Goal: Entertainment & Leisure: Consume media (video, audio)

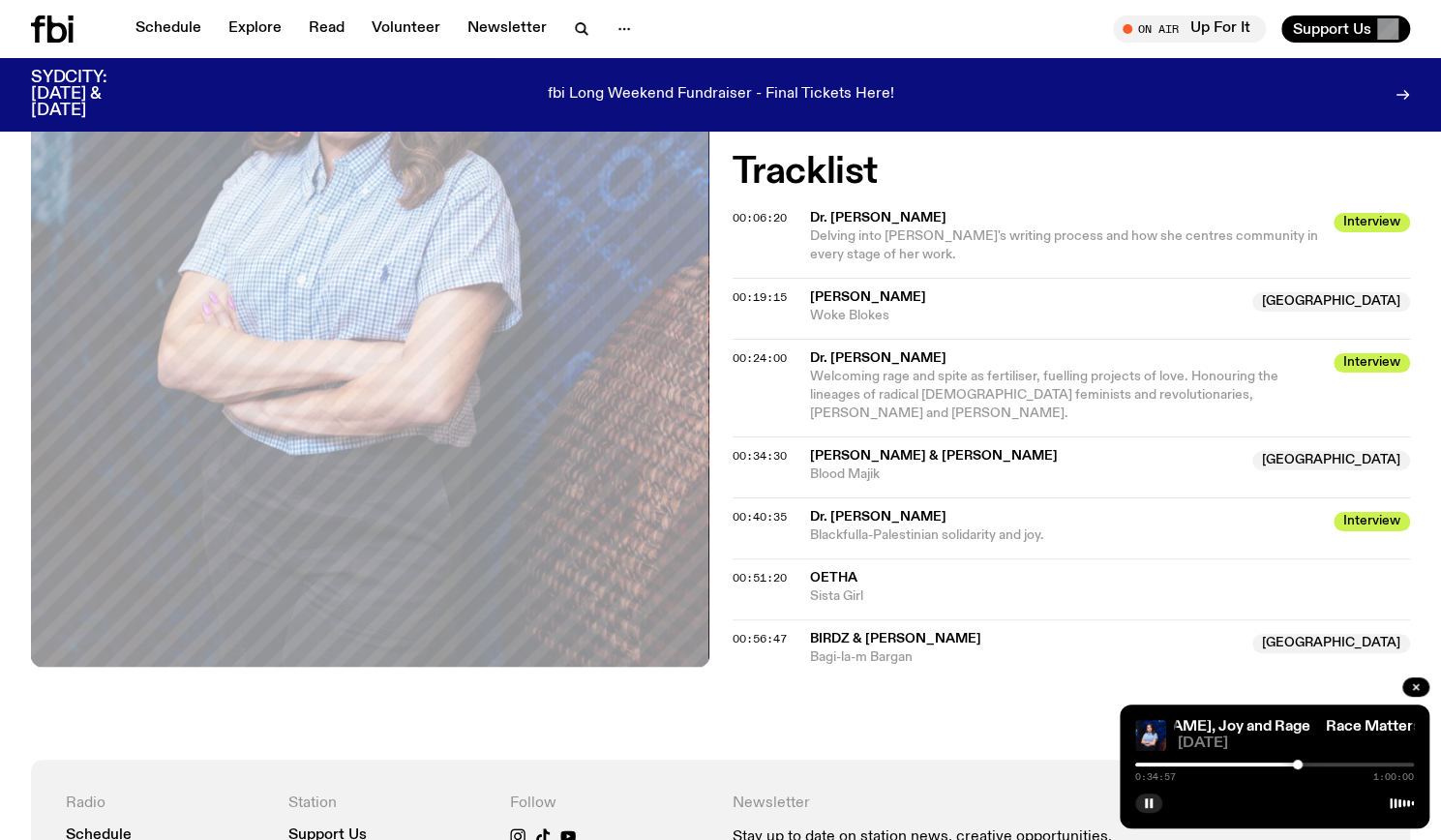
scroll to position [977, 0]
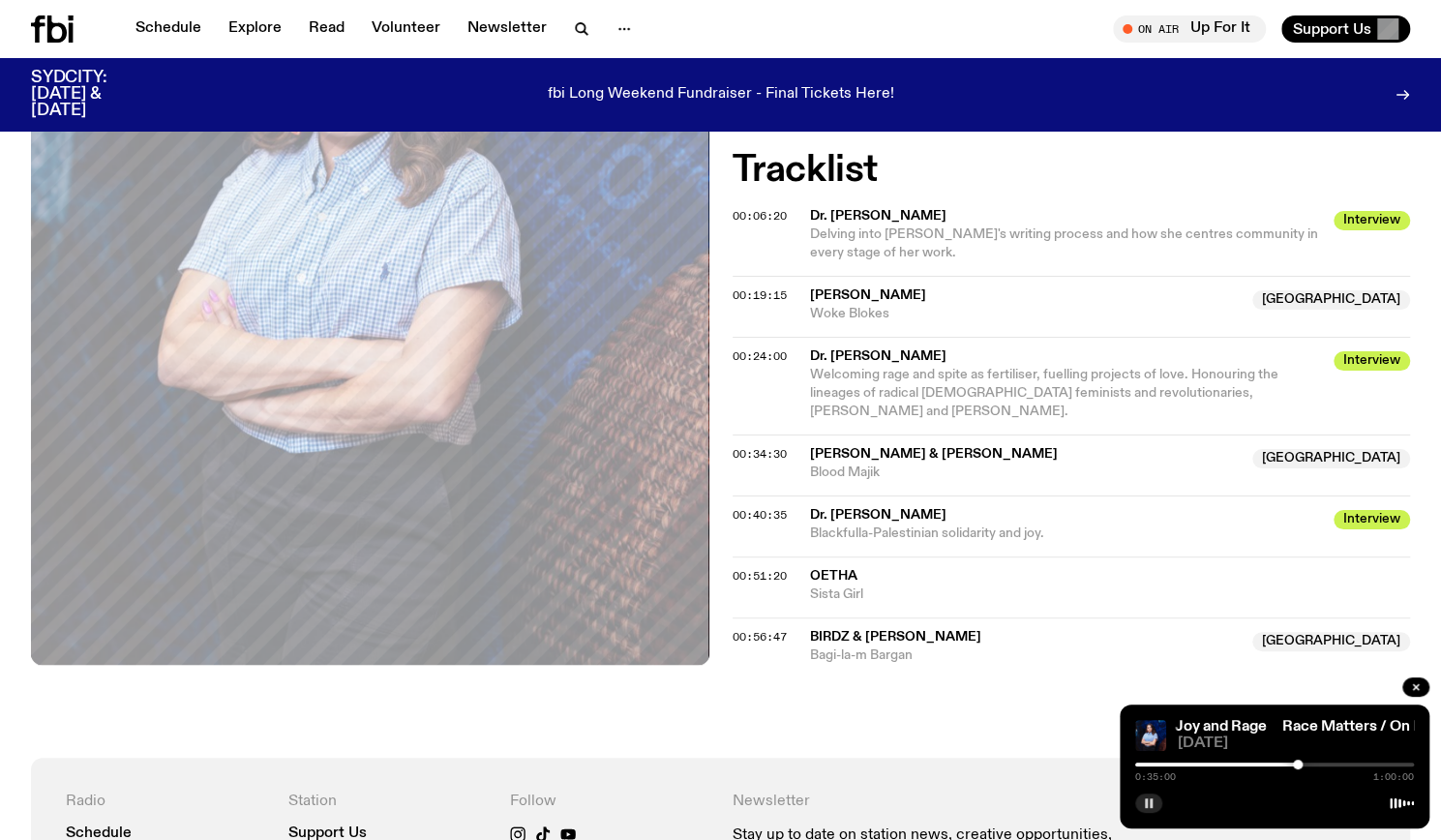
click at [1156, 808] on button "button" at bounding box center [1149, 803] width 27 height 19
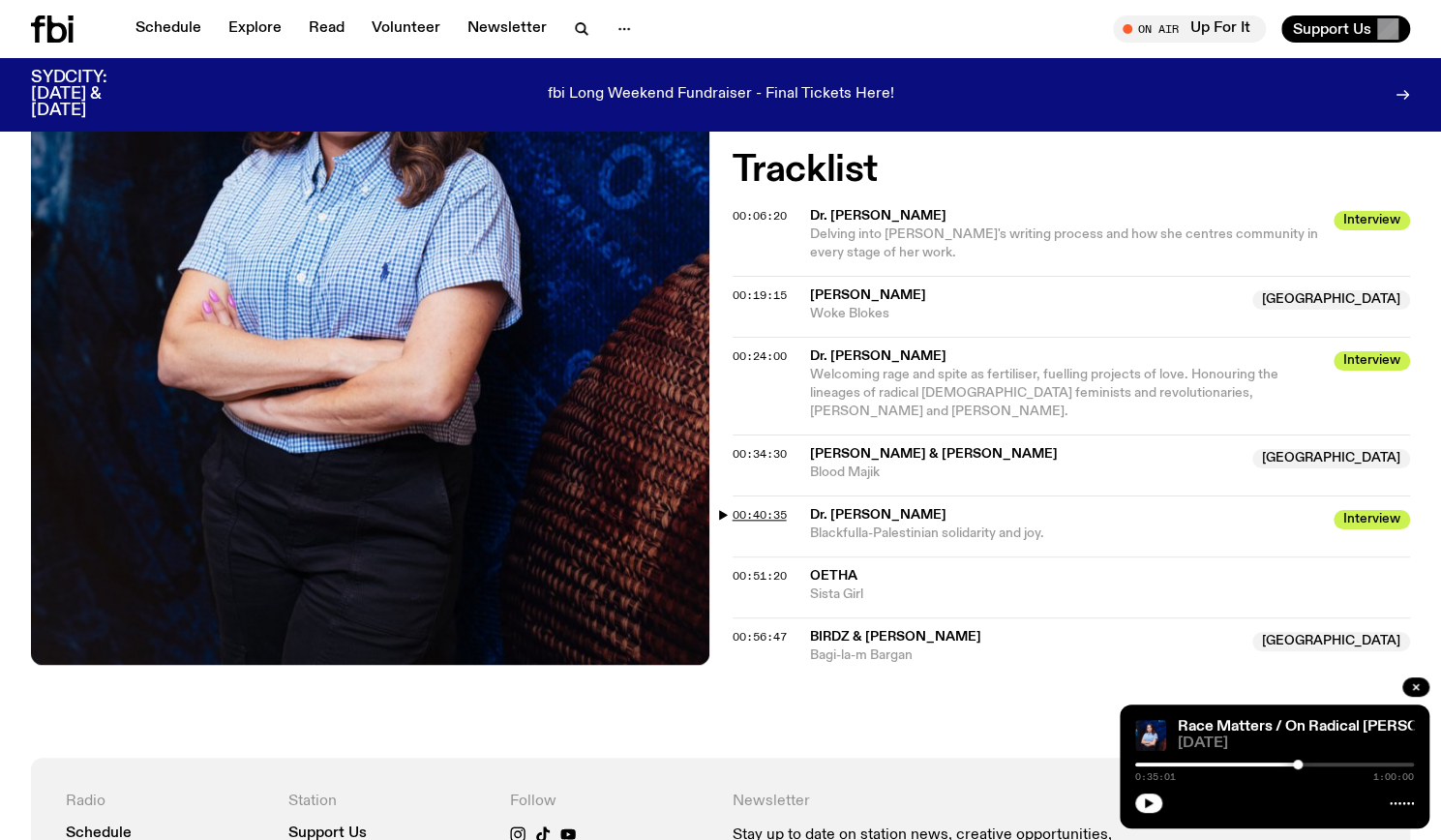
click at [737, 507] on span "00:40:35" at bounding box center [760, 515] width 55 height 16
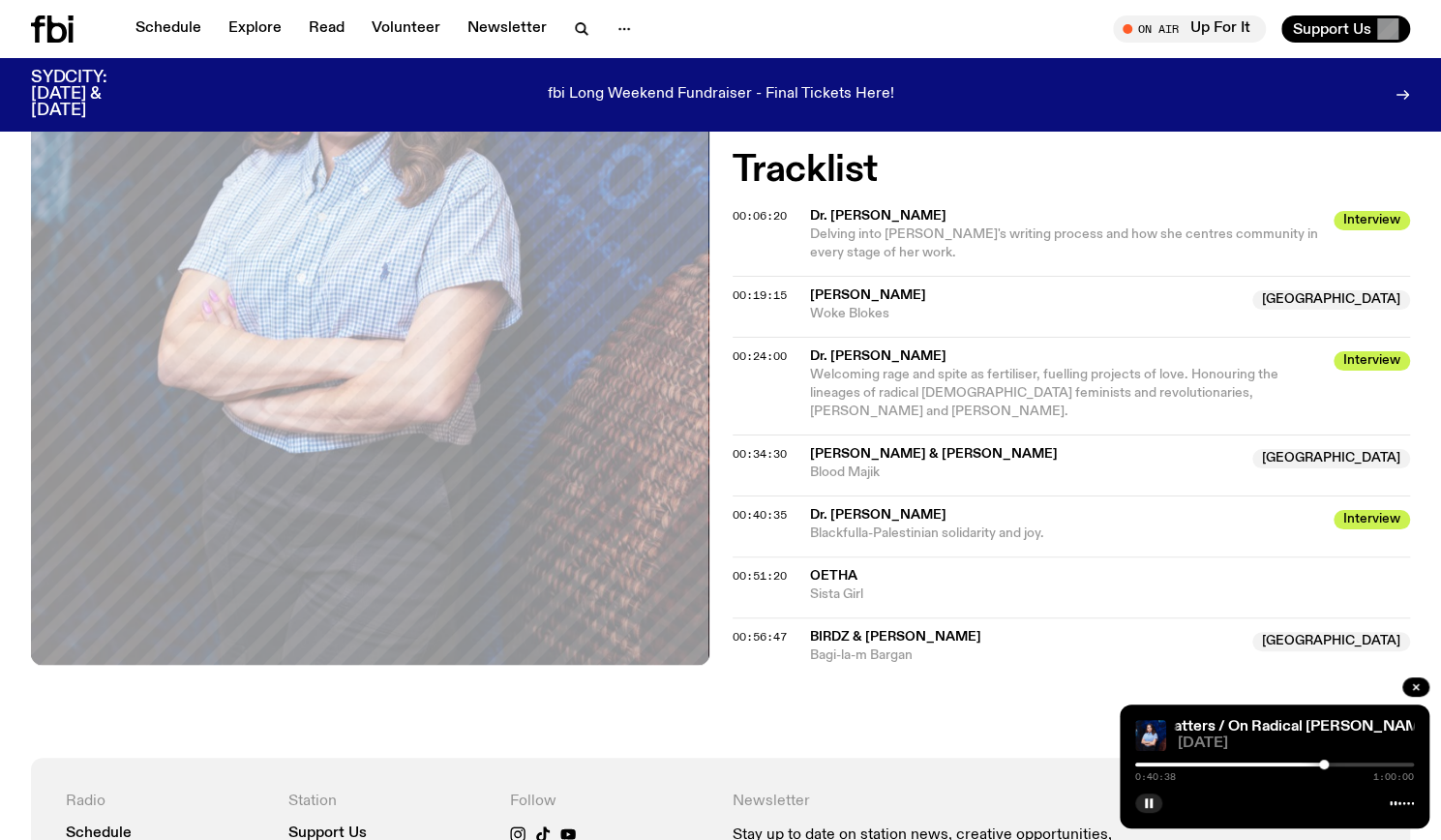
click at [764, 456] on div "00:34:30 [PERSON_NAME] & [PERSON_NAME] Australia Blood Majik [GEOGRAPHIC_DATA]" at bounding box center [1072, 465] width 679 height 61
drag, startPoint x: 788, startPoint y: 435, endPoint x: 856, endPoint y: 445, distance: 68.7
click at [856, 445] on div "00:34:30 [PERSON_NAME] & [PERSON_NAME] Australia Blood Majik [GEOGRAPHIC_DATA]" at bounding box center [1072, 465] width 679 height 61
click at [856, 464] on span "Blood Majik" at bounding box center [1026, 473] width 432 height 19
click at [909, 447] on span "[PERSON_NAME] & [PERSON_NAME]" at bounding box center [934, 454] width 248 height 14
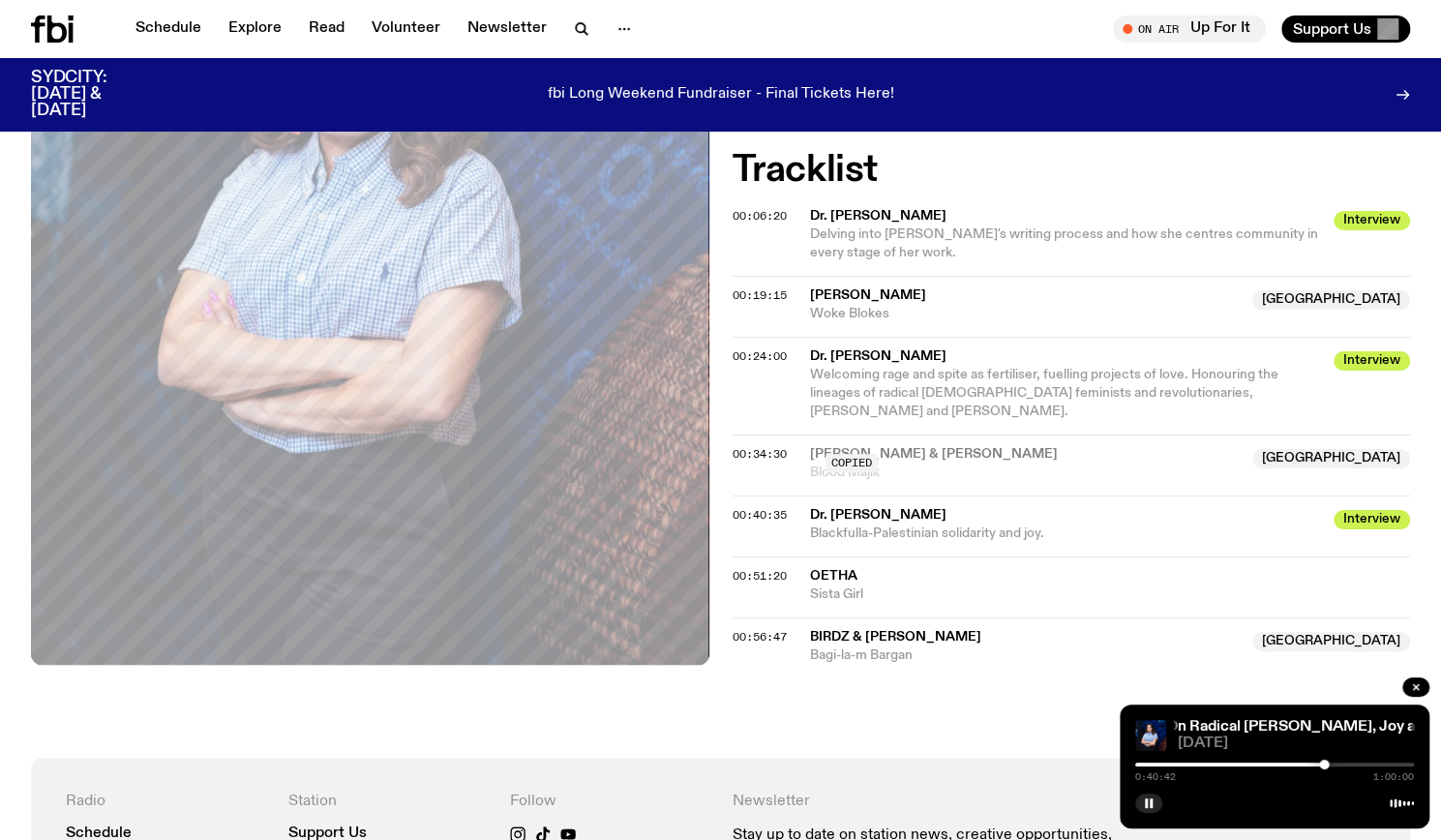
click at [909, 445] on div "Copied" at bounding box center [1026, 464] width 432 height 37
click at [1151, 808] on icon "button" at bounding box center [1149, 803] width 12 height 12
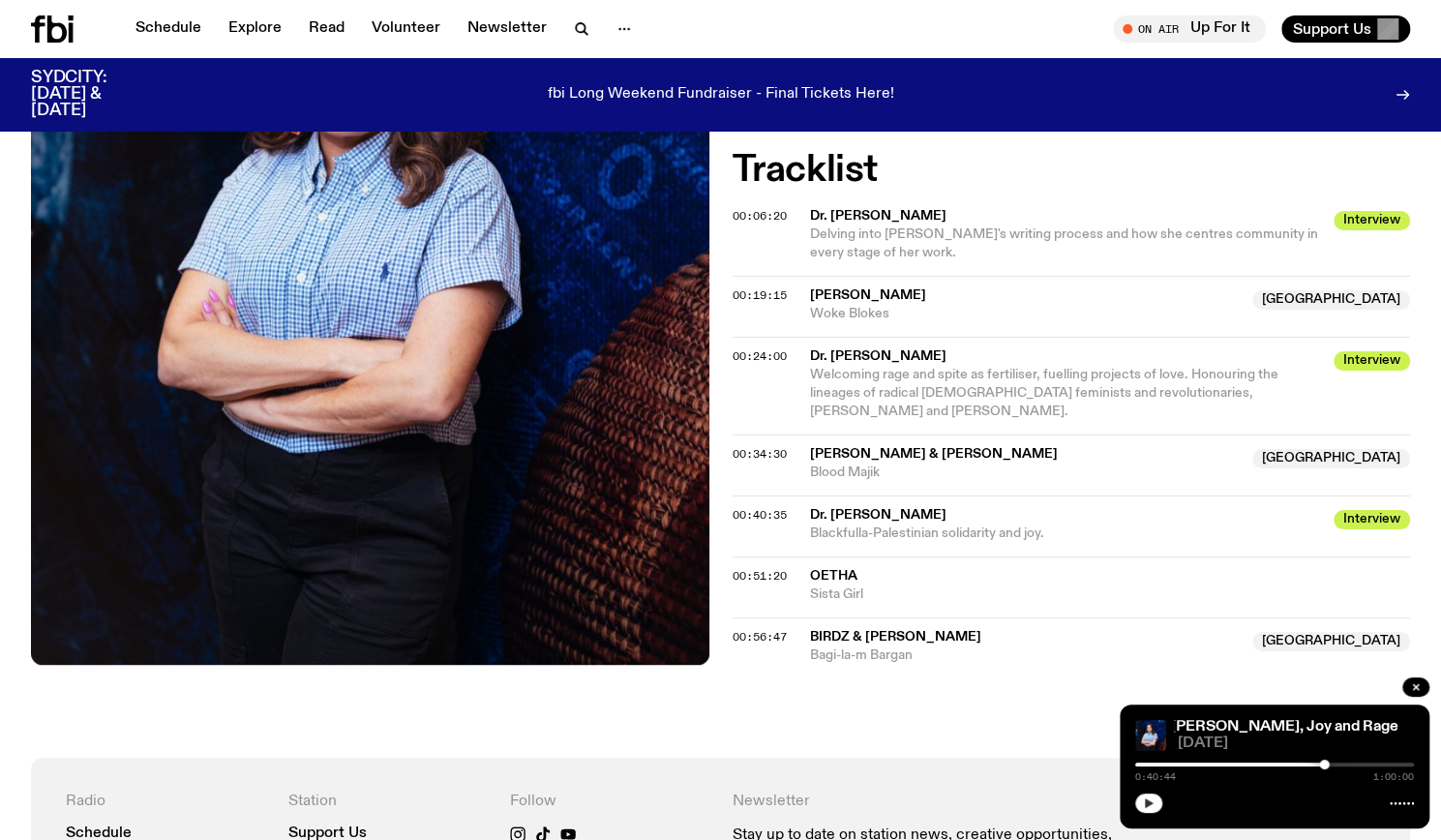
click at [1305, 765] on div at bounding box center [1186, 764] width 279 height 4
click at [1154, 802] on icon "button" at bounding box center [1149, 803] width 12 height 12
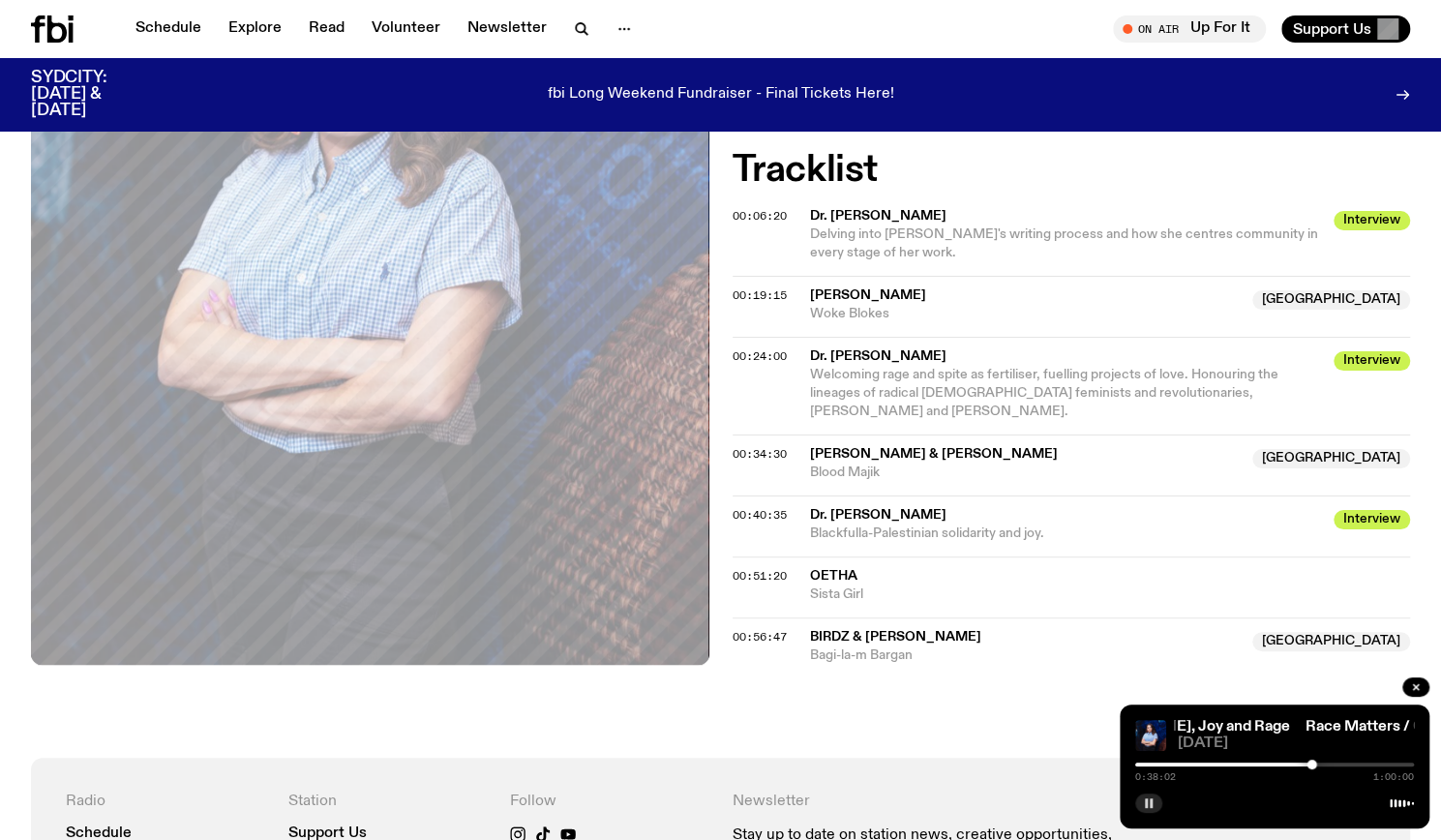
click at [1150, 802] on rect "button" at bounding box center [1151, 803] width 3 height 10
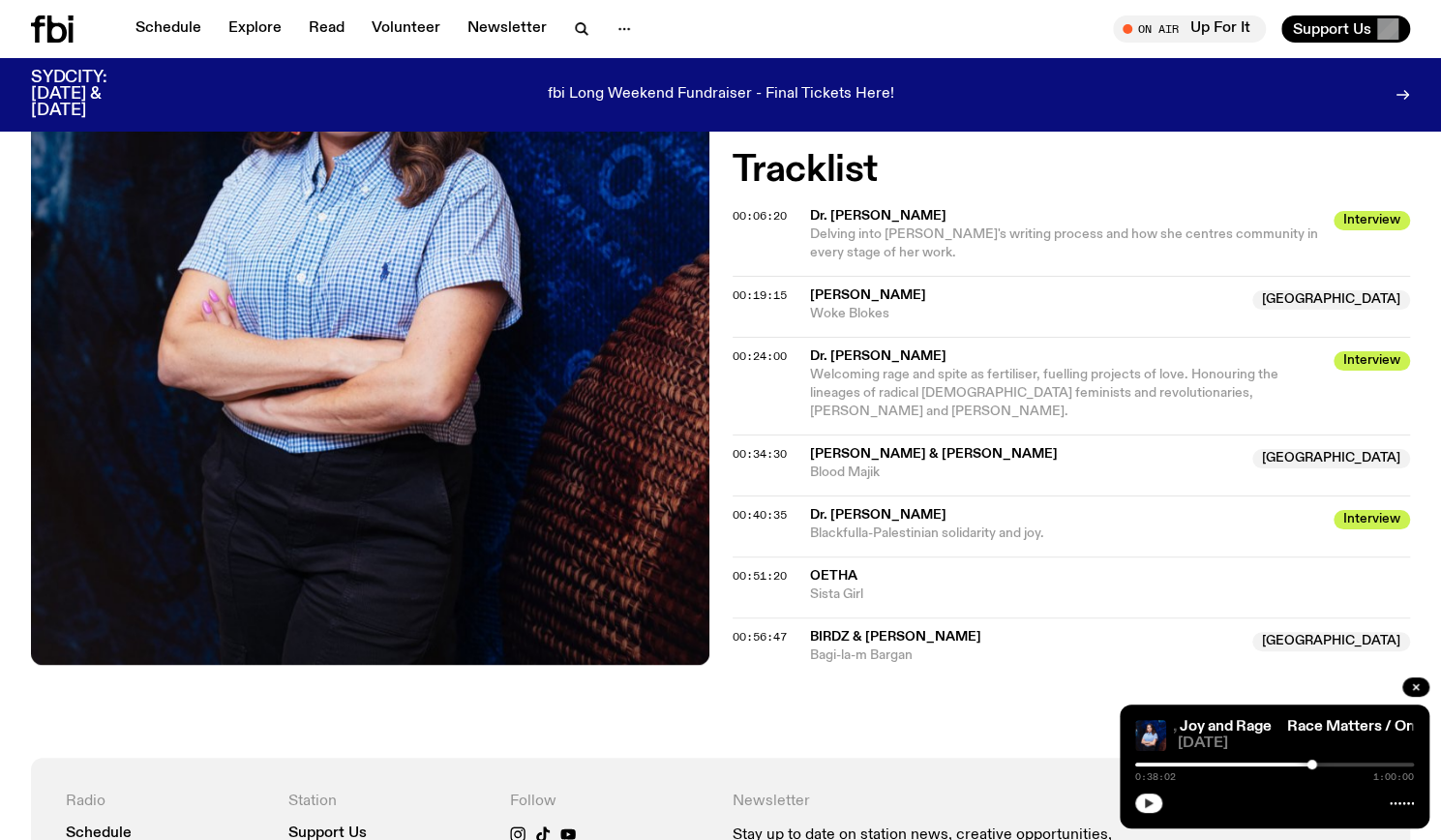
click at [1138, 813] on div "Race Matters / On Radical [PERSON_NAME], Joy and Rage Race Matters / On Radical…" at bounding box center [1275, 766] width 310 height 124
click at [1142, 804] on button "button" at bounding box center [1149, 803] width 27 height 19
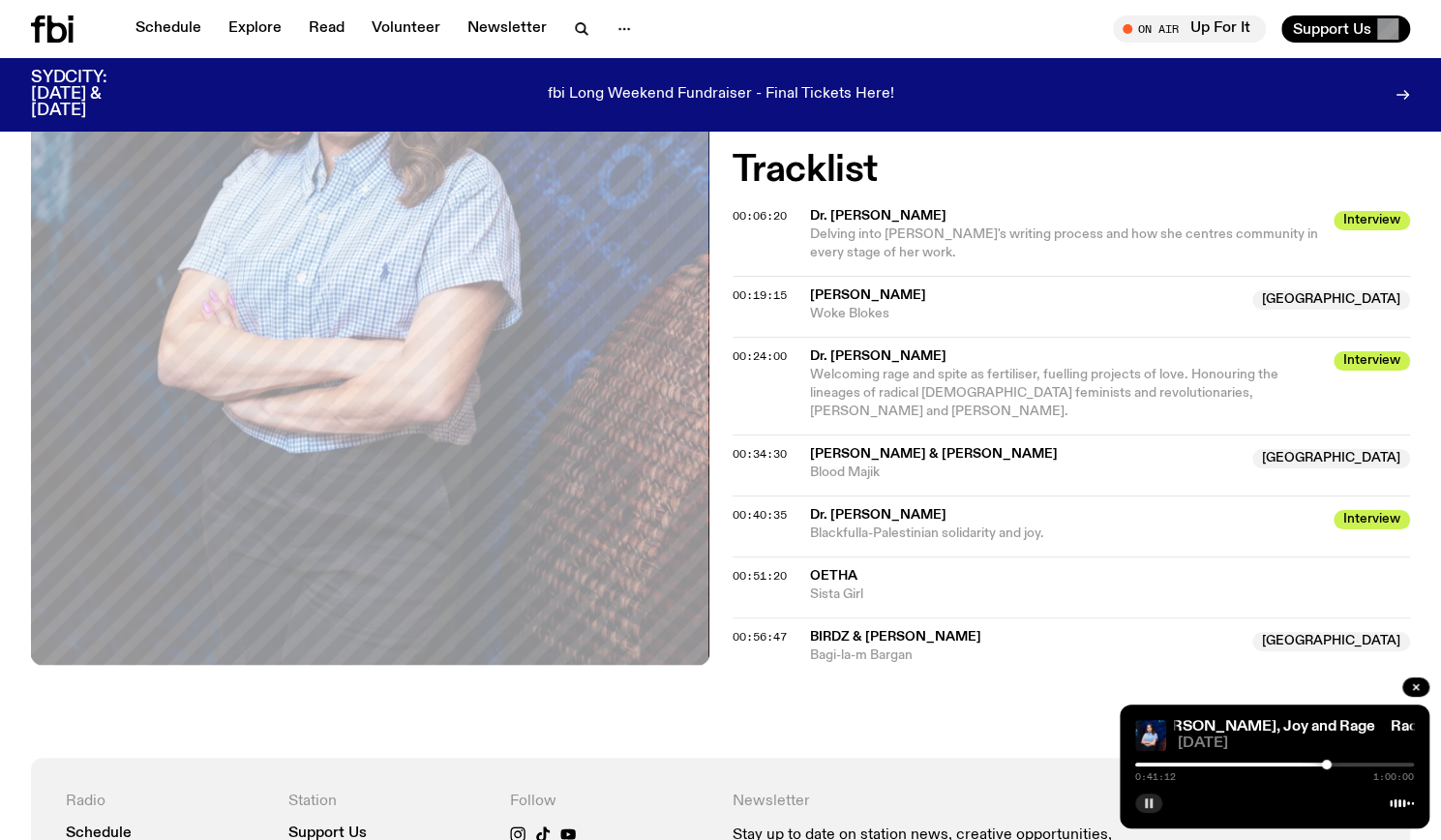
click at [1142, 804] on button "button" at bounding box center [1149, 803] width 27 height 19
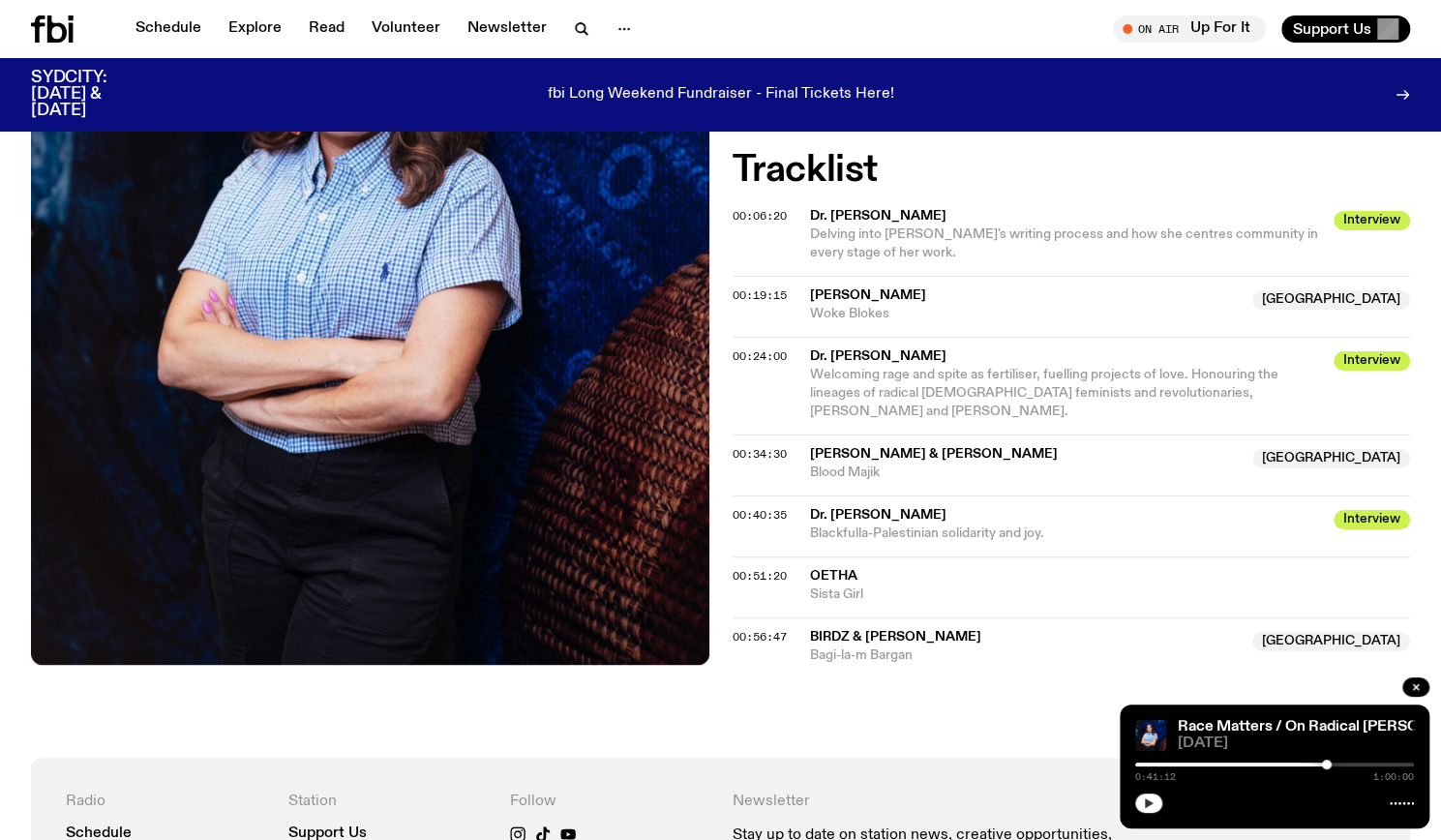
click at [1142, 804] on button "button" at bounding box center [1149, 803] width 27 height 19
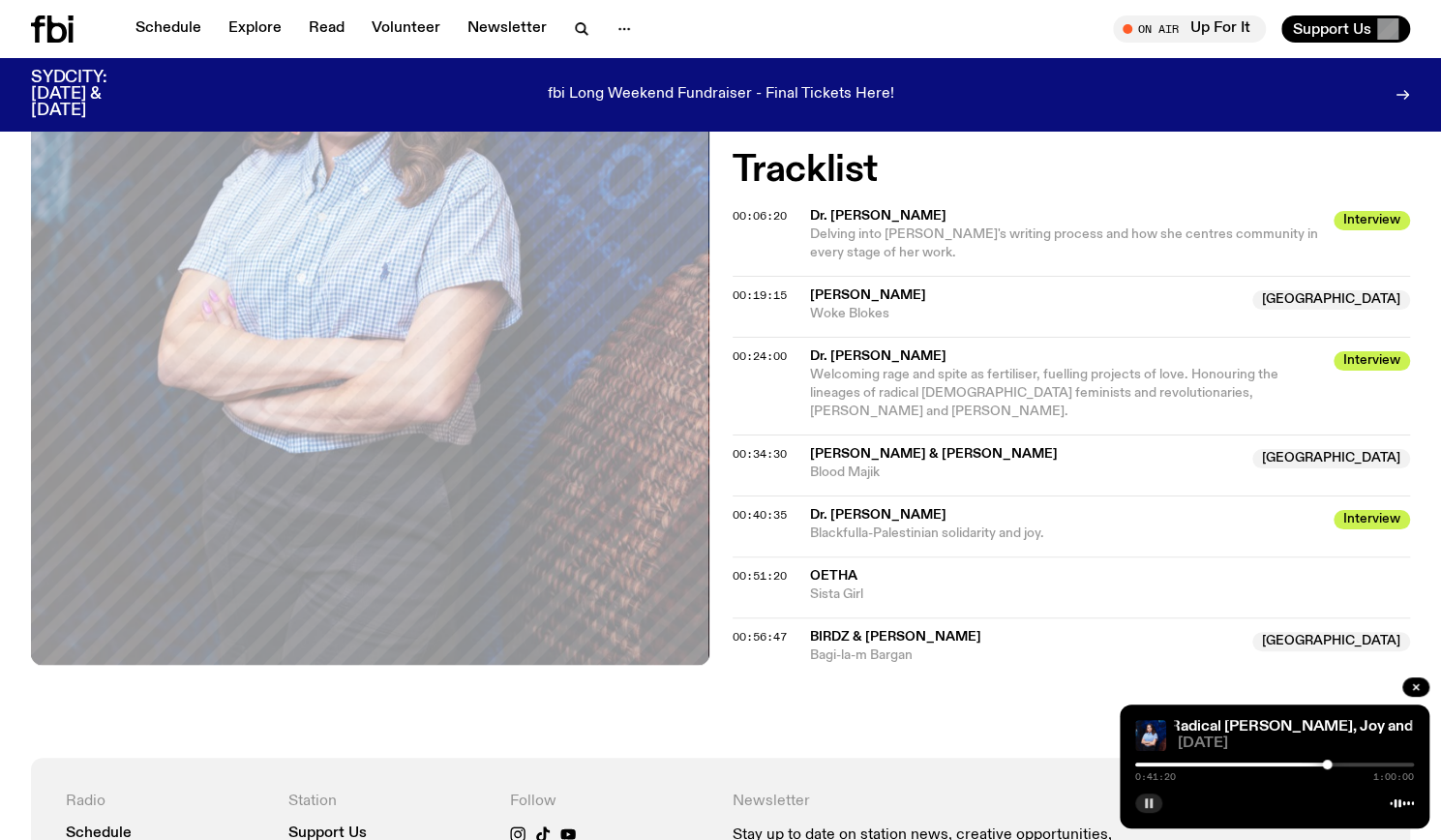
click at [1142, 804] on button "button" at bounding box center [1149, 803] width 27 height 19
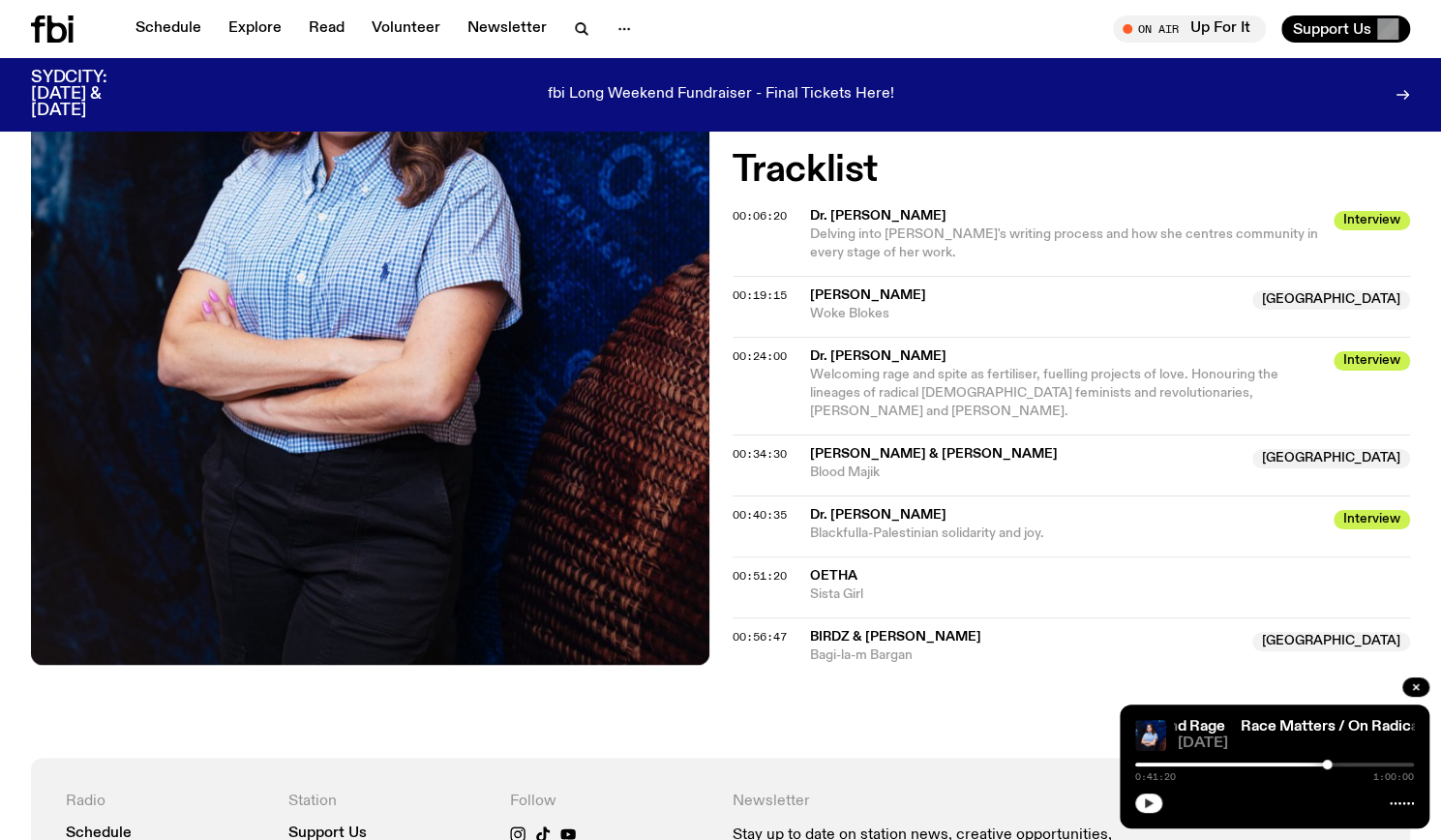
click at [1142, 804] on button "button" at bounding box center [1149, 803] width 27 height 19
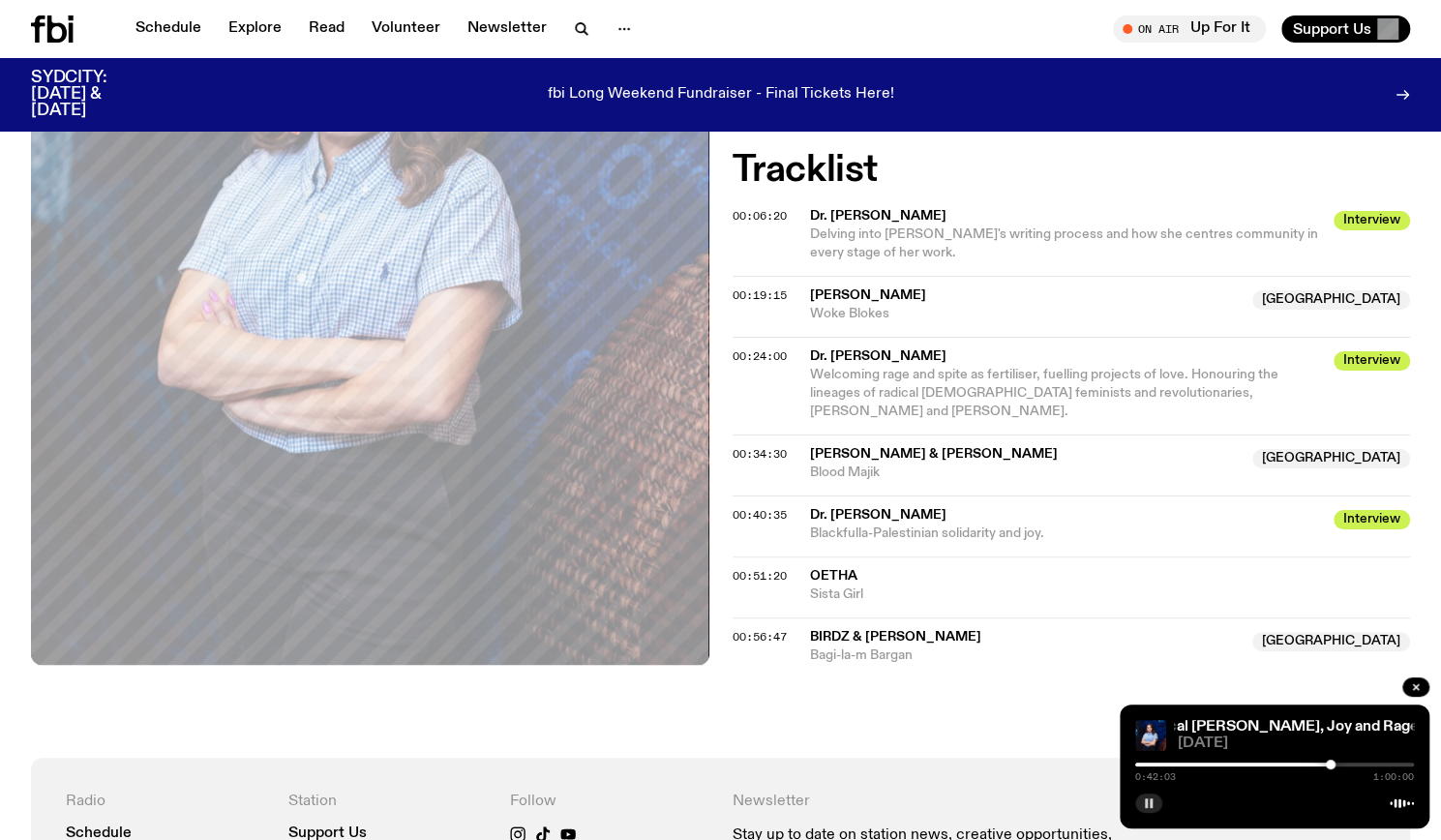
click at [1142, 804] on button "button" at bounding box center [1149, 803] width 27 height 19
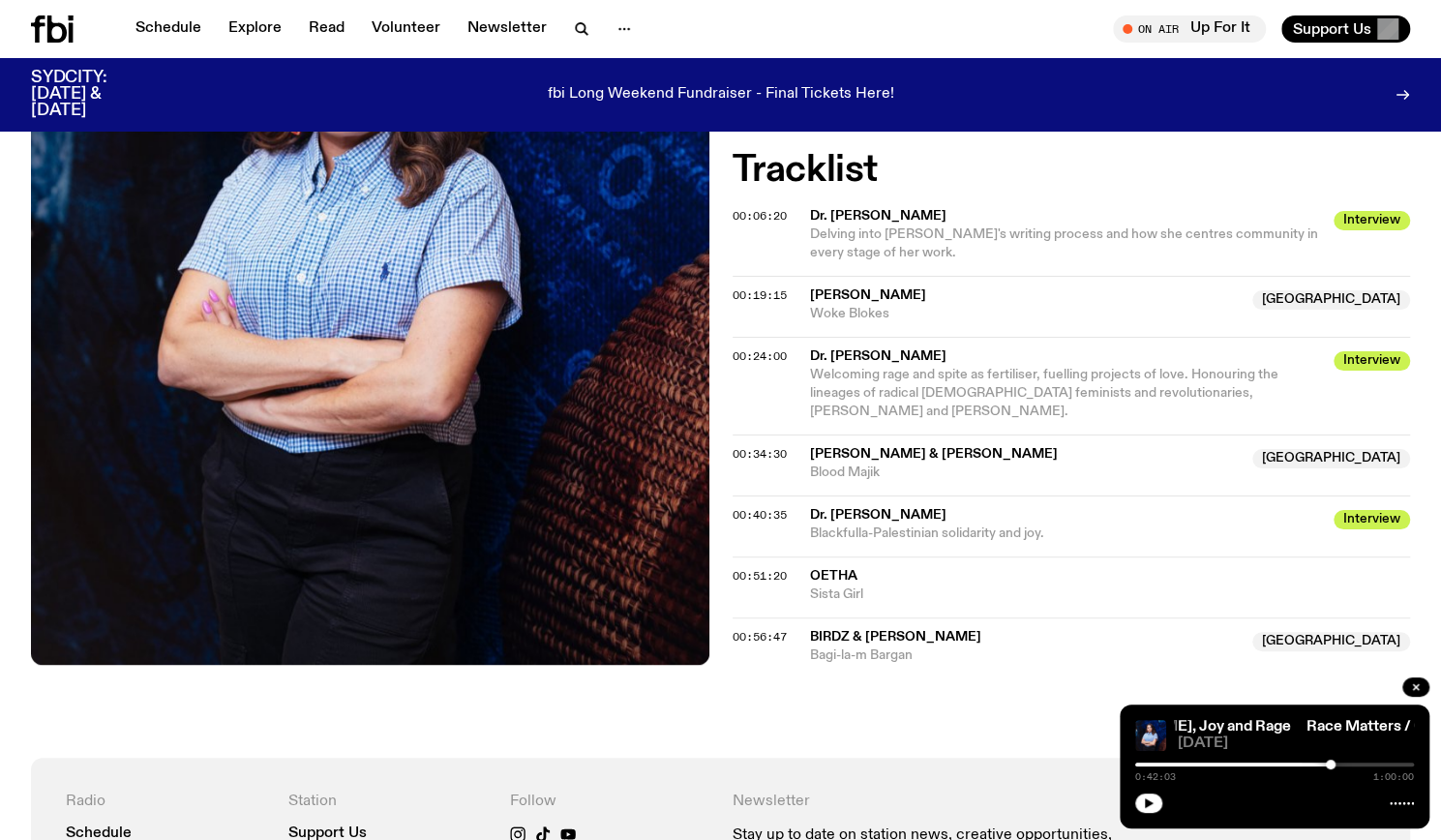
click at [1160, 812] on div at bounding box center [1275, 801] width 279 height 23
click at [1150, 810] on button "button" at bounding box center [1149, 803] width 27 height 19
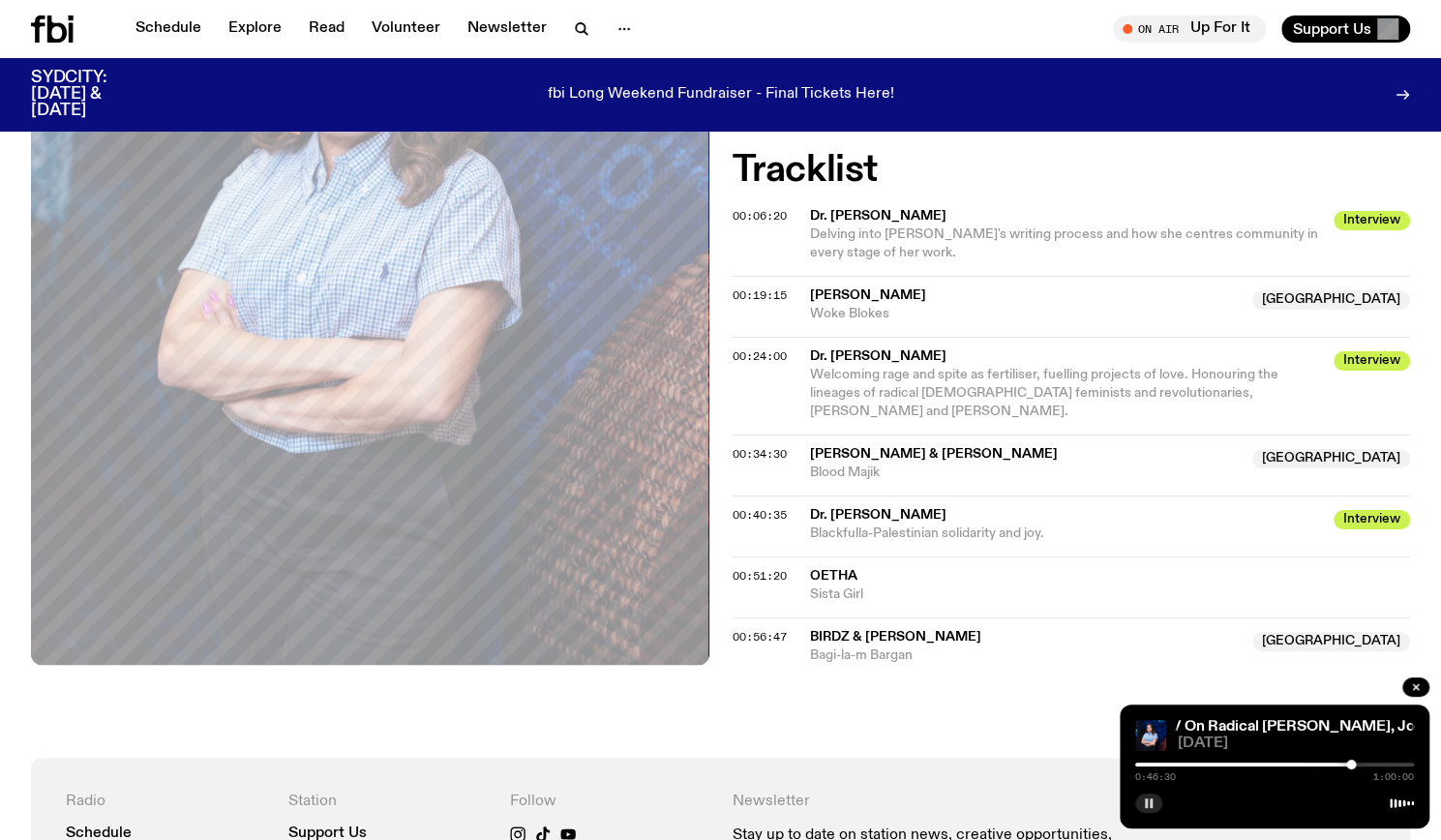
click at [1149, 802] on icon "button" at bounding box center [1149, 803] width 12 height 12
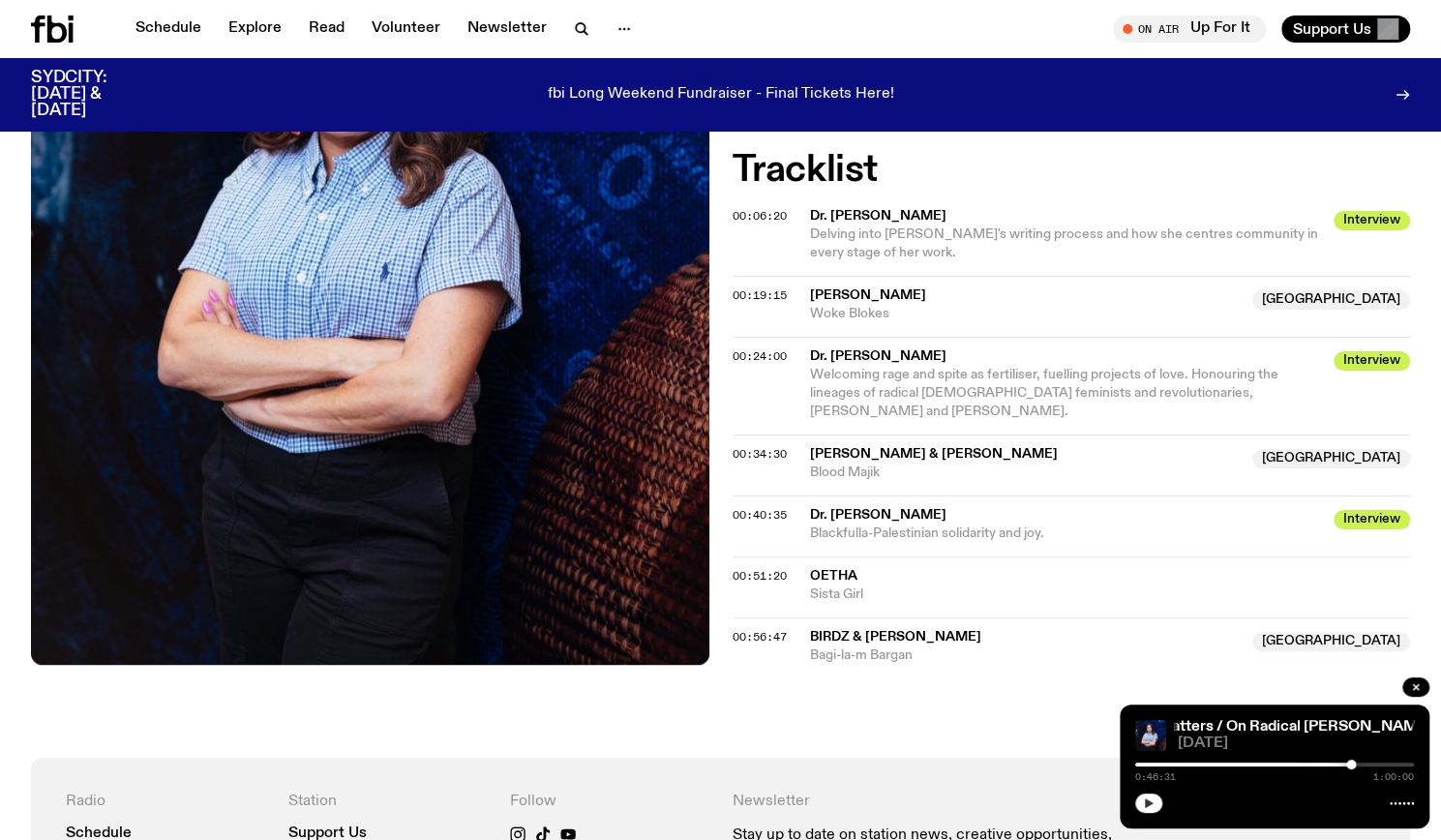
click at [1149, 802] on icon "button" at bounding box center [1149, 803] width 9 height 10
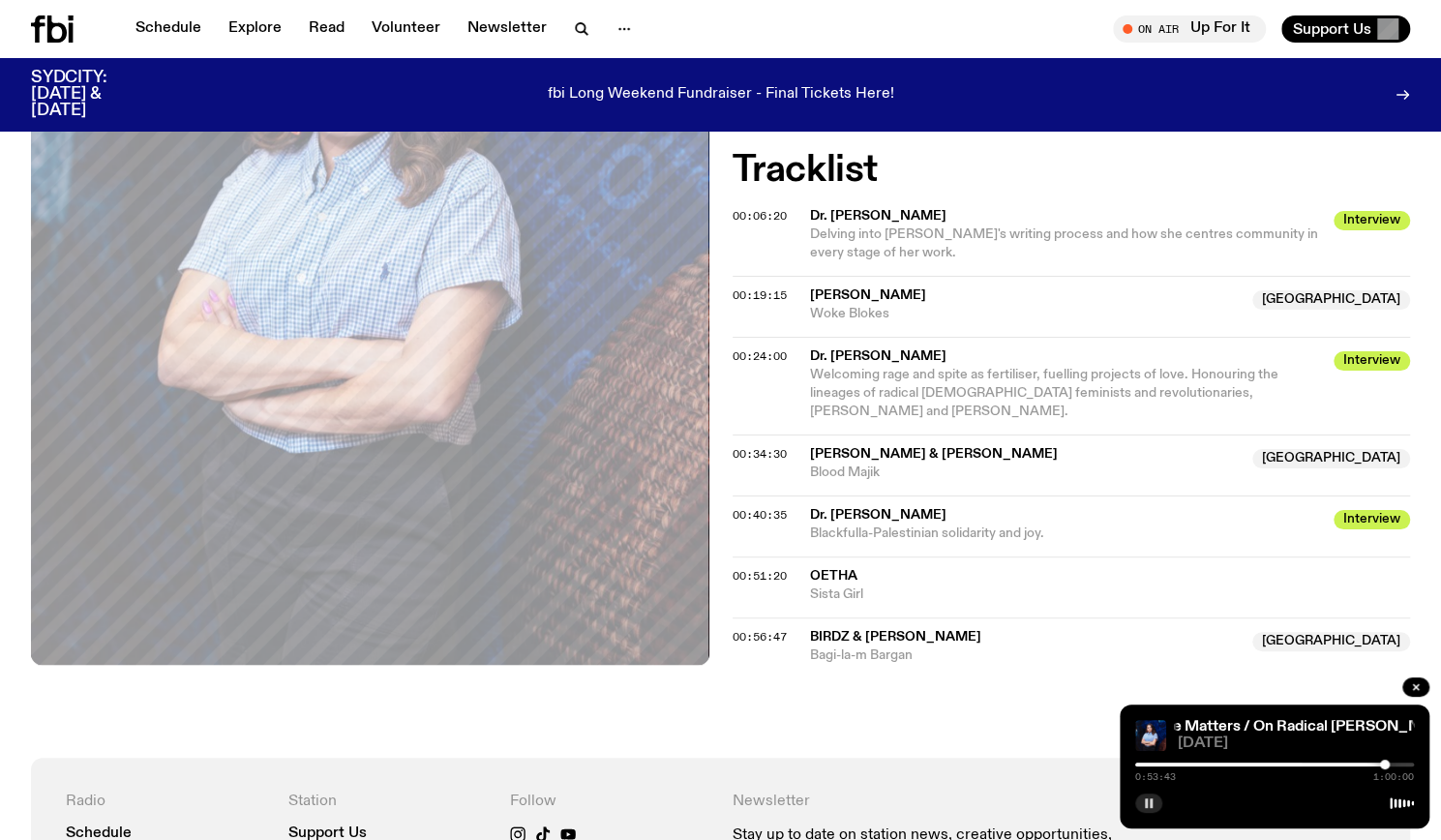
click at [1149, 807] on icon "button" at bounding box center [1149, 803] width 12 height 12
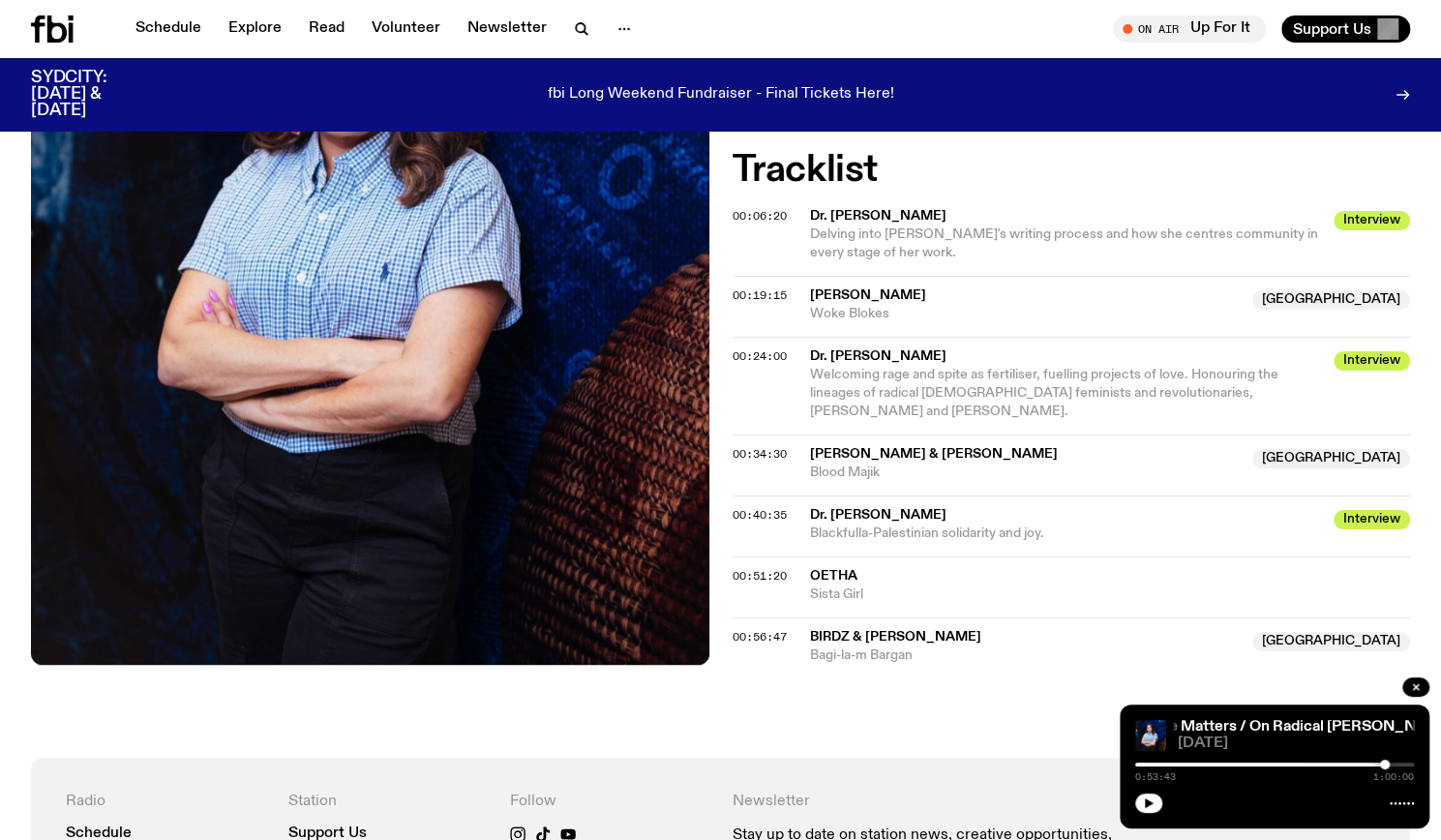
drag, startPoint x: 1151, startPoint y: 799, endPoint x: 1118, endPoint y: 785, distance: 35.8
click at [1151, 799] on icon "button" at bounding box center [1149, 803] width 12 height 12
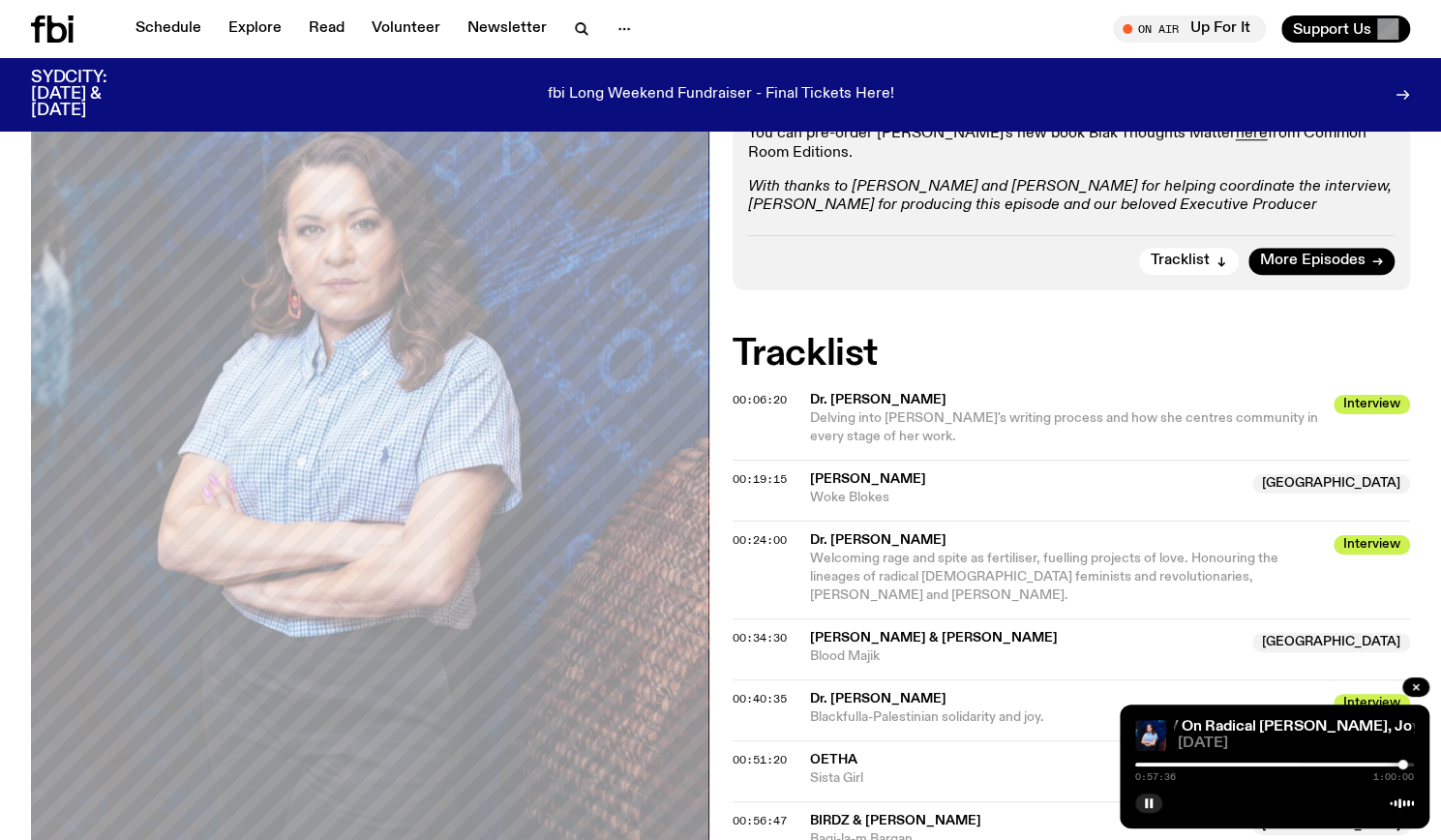
scroll to position [788, 0]
